Goal: Contribute content

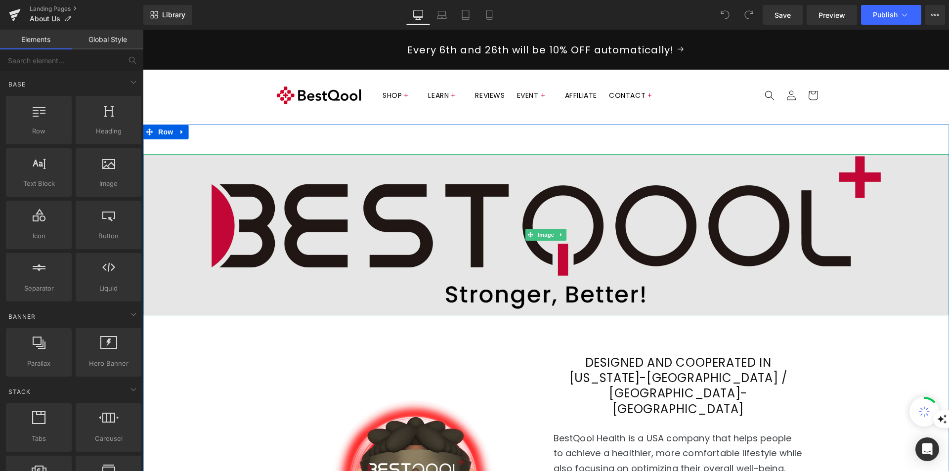
click at [603, 252] on img at bounding box center [546, 234] width 806 height 161
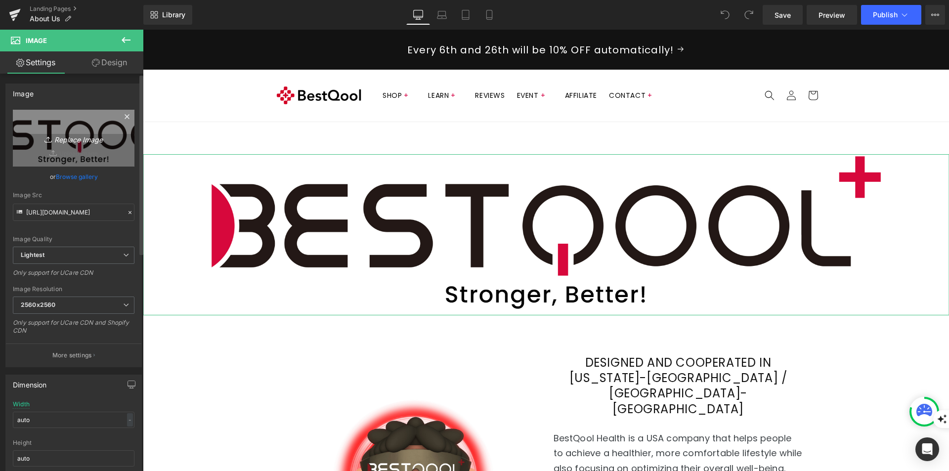
click at [73, 137] on icon "Replace Image" at bounding box center [73, 138] width 79 height 12
type input "C:\fakepath\BQ logo with slogan 3000 x 600_250813.png"
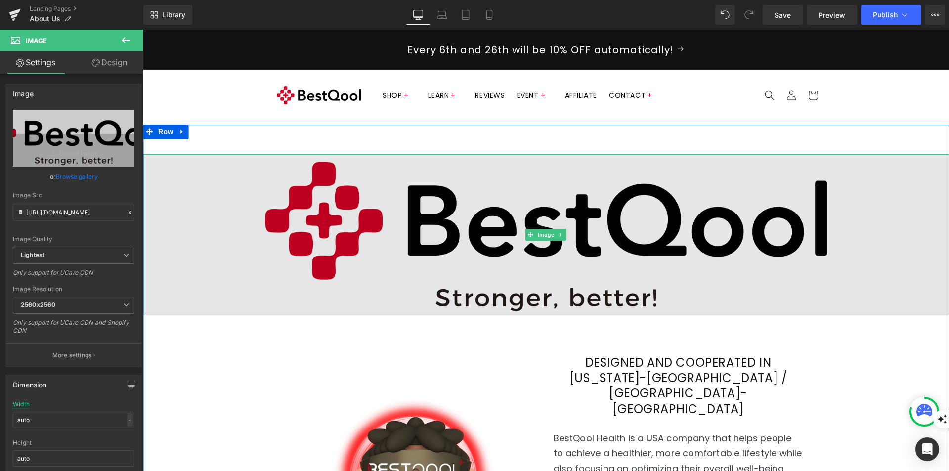
type input "[URL][DOMAIN_NAME]"
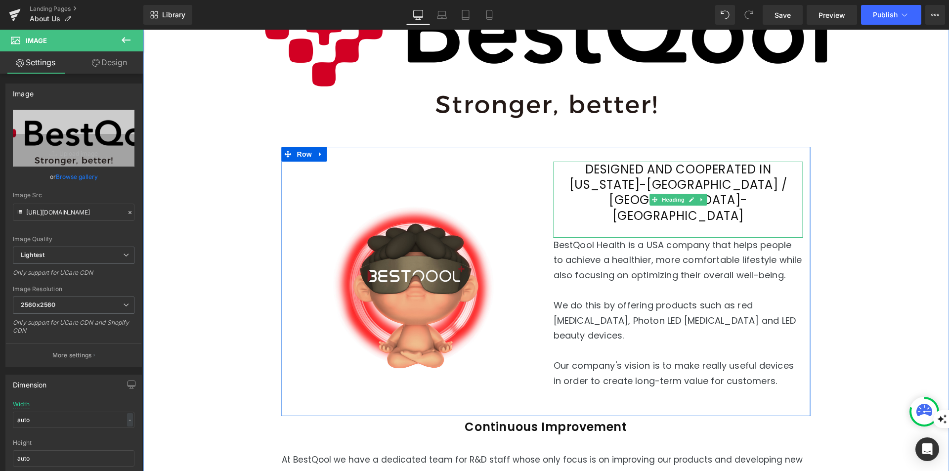
scroll to position [247, 0]
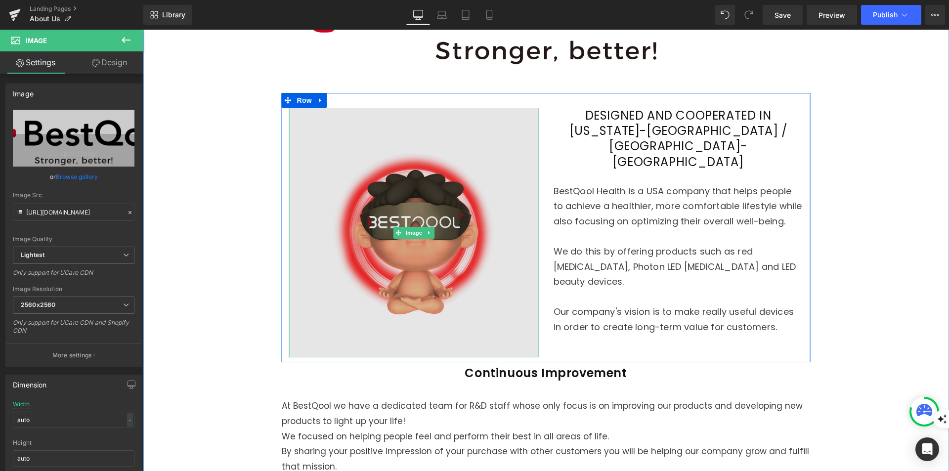
click at [457, 196] on img at bounding box center [414, 233] width 250 height 250
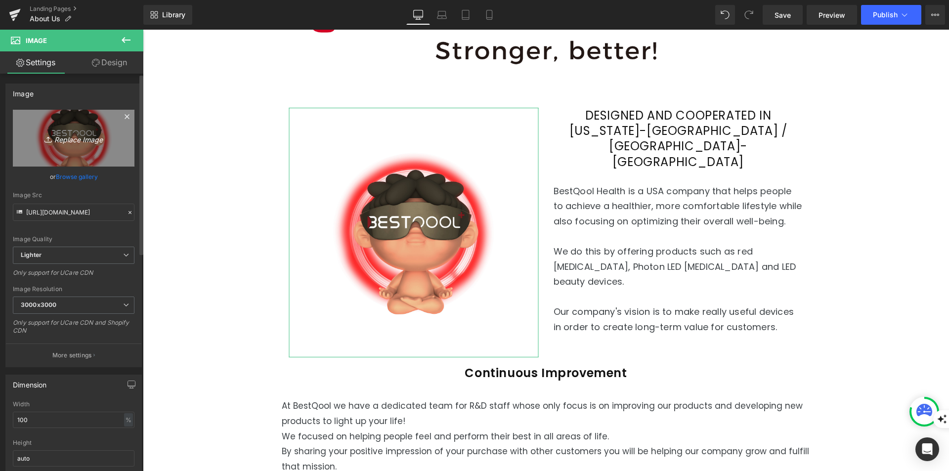
click at [61, 138] on icon "Replace Image" at bounding box center [73, 138] width 79 height 12
type input "C:\fakepath\小孩打坐 新logo 1500x1500.png"
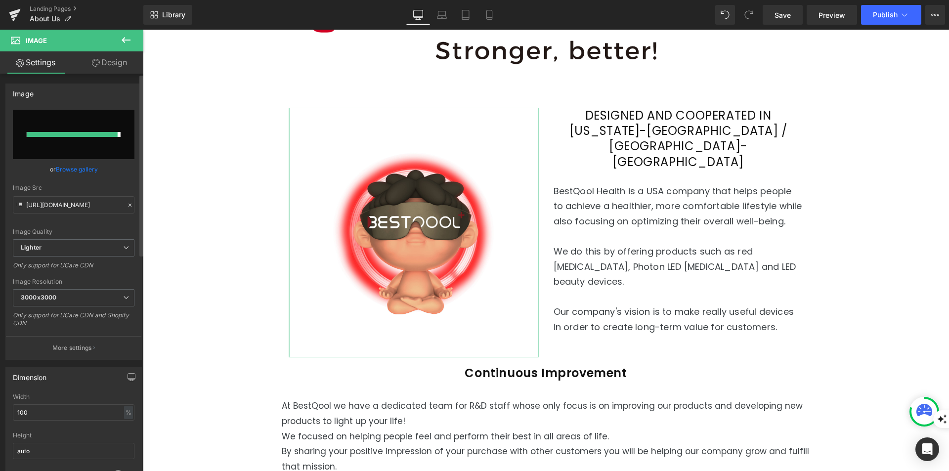
type input "[URL][DOMAIN_NAME]"
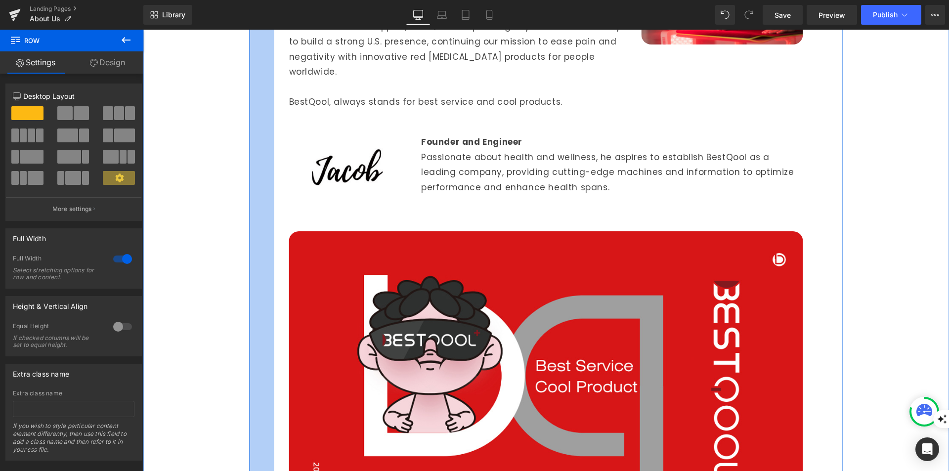
scroll to position [1038, 0]
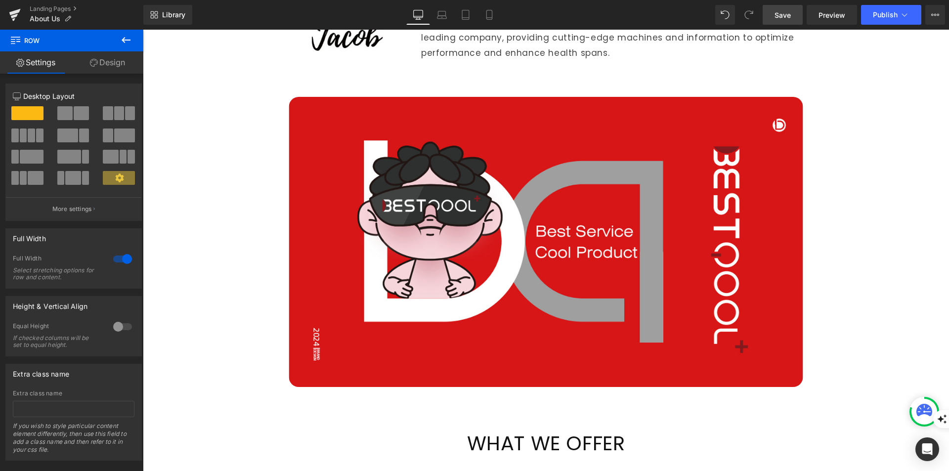
click at [785, 17] on span "Save" at bounding box center [783, 15] width 16 height 10
